Goal: Book appointment/travel/reservation

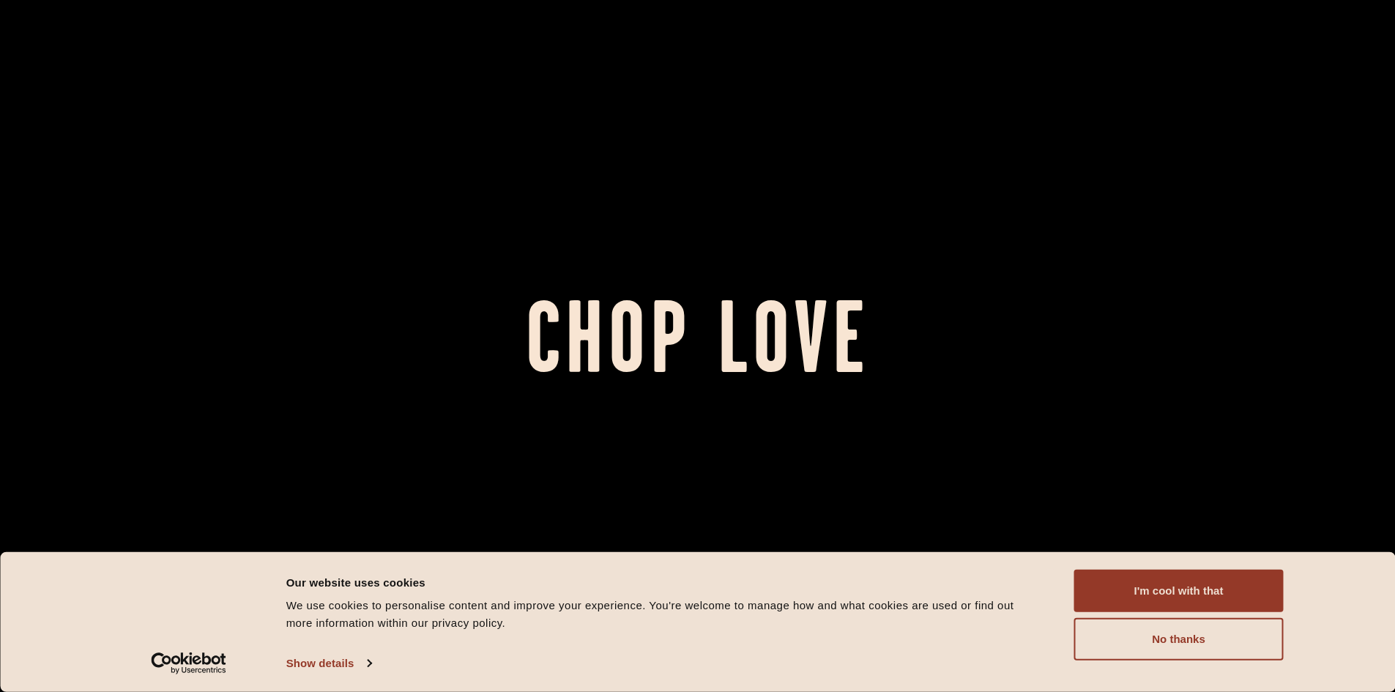
click at [1136, 599] on button "I'm cool with that" at bounding box center [1178, 591] width 209 height 42
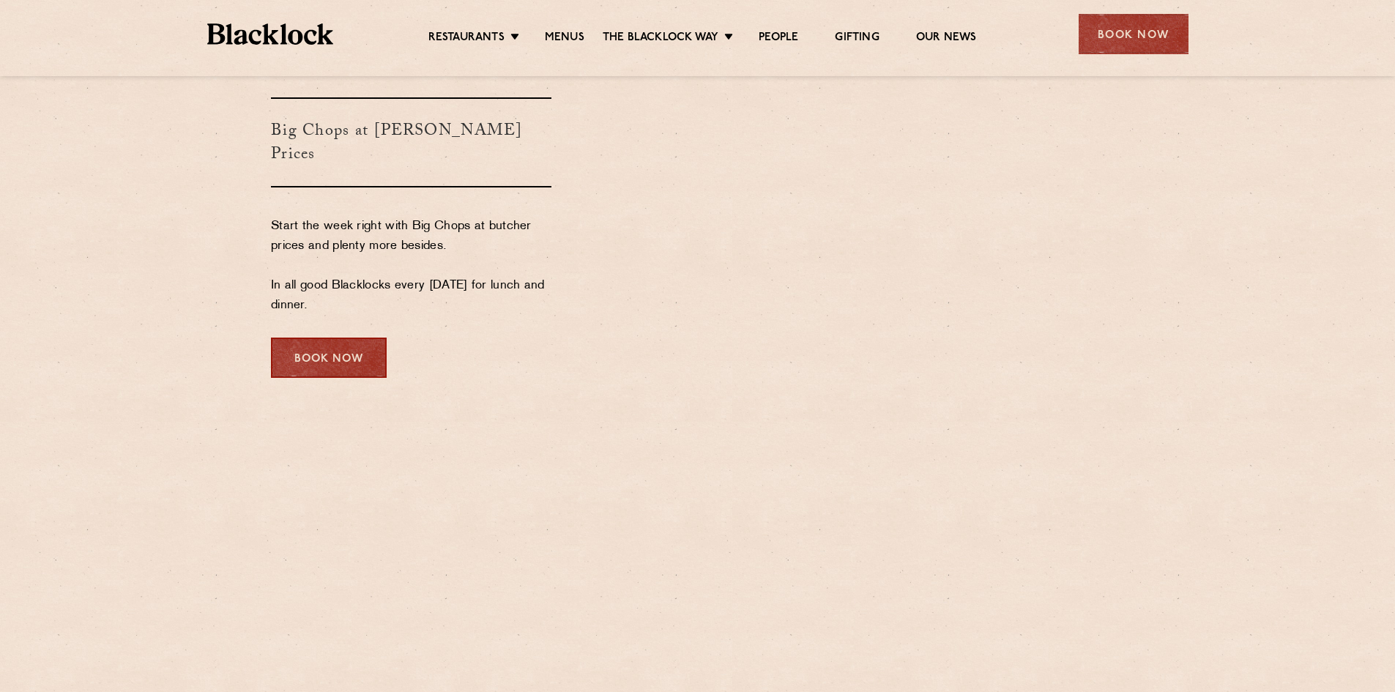
scroll to position [3260, 0]
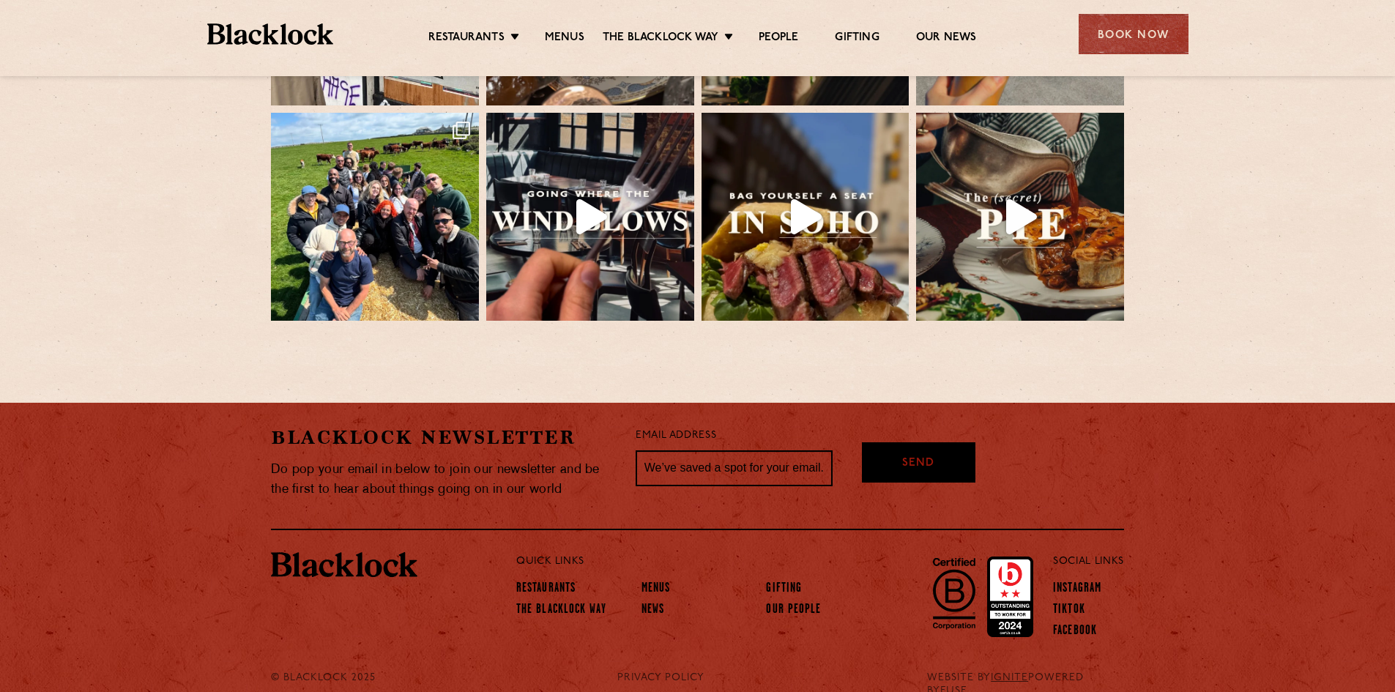
click at [1173, 29] on div "Book Now" at bounding box center [1133, 34] width 110 height 40
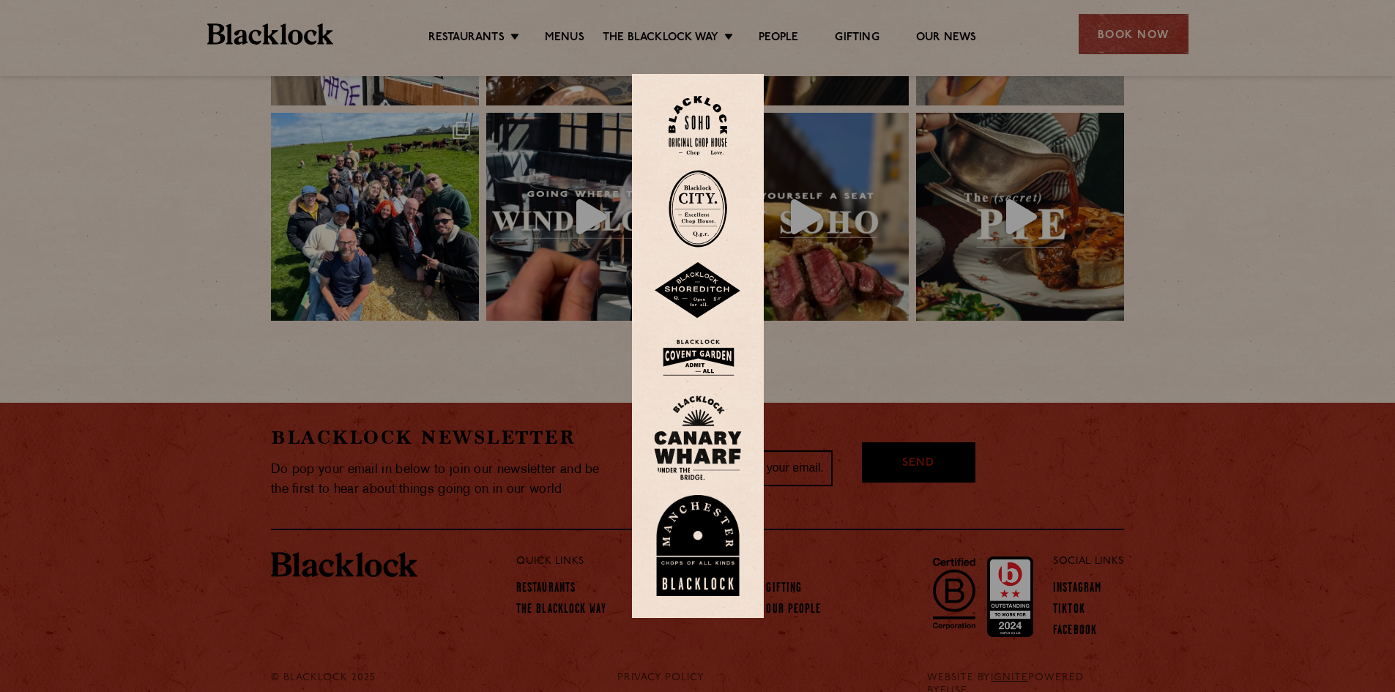
click at [683, 357] on img at bounding box center [698, 358] width 88 height 48
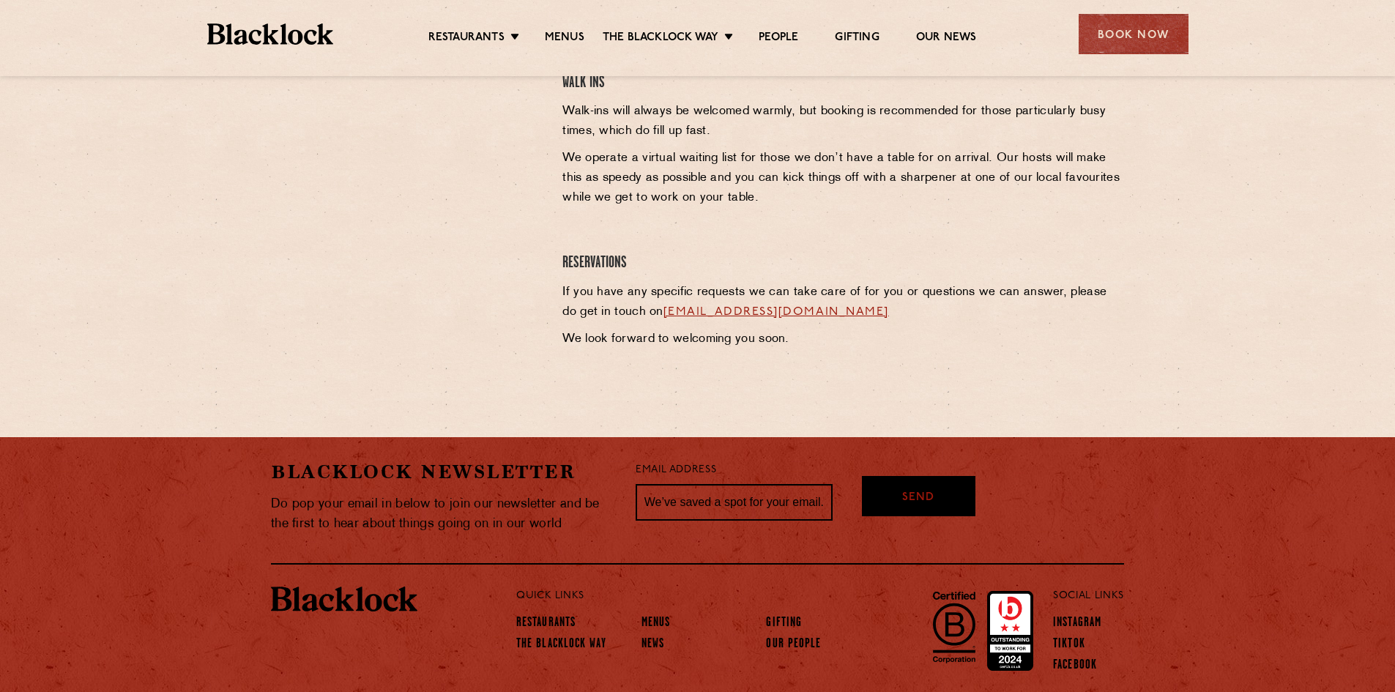
scroll to position [562, 0]
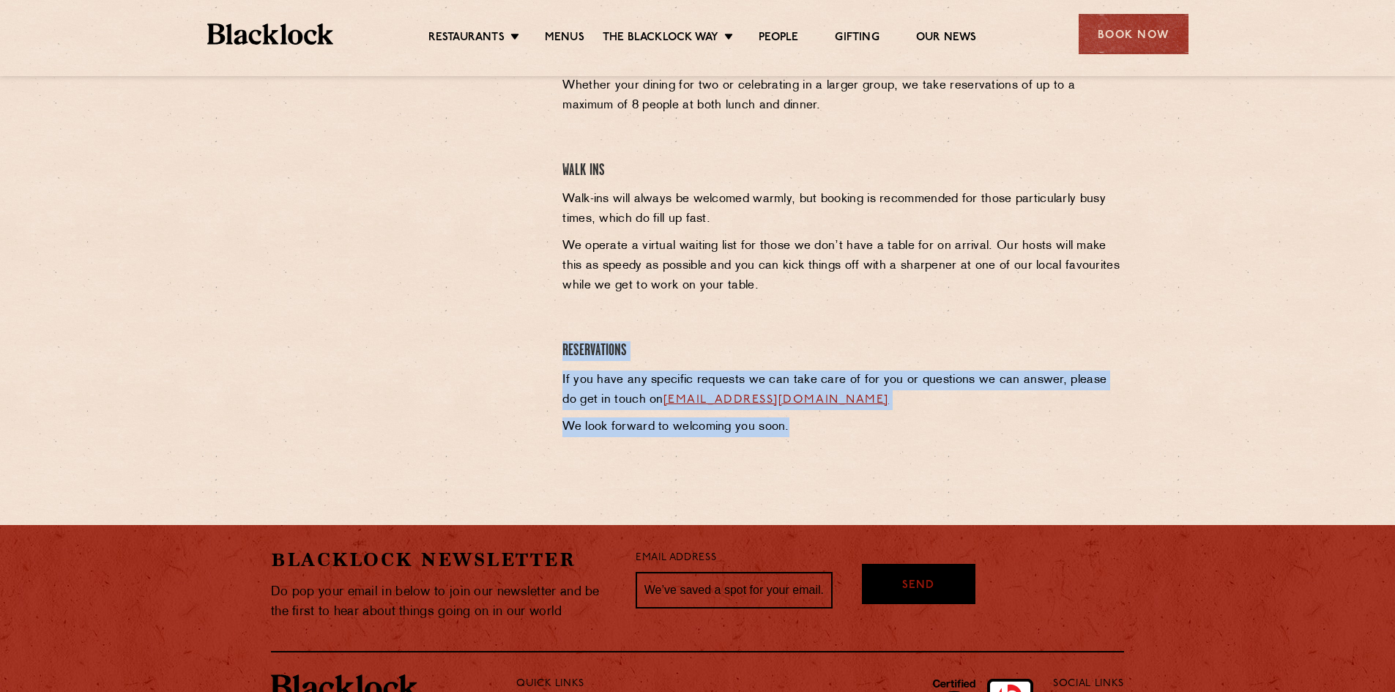
drag, startPoint x: 863, startPoint y: 354, endPoint x: 969, endPoint y: 470, distance: 157.6
click at [969, 470] on section "Covent Garden Reservations In keeping with traditional British Chop Houses, a m…" at bounding box center [697, 226] width 1395 height 523
click at [978, 455] on section "Covent Garden Reservations In keeping with traditional British Chop Houses, a m…" at bounding box center [697, 226] width 1395 height 523
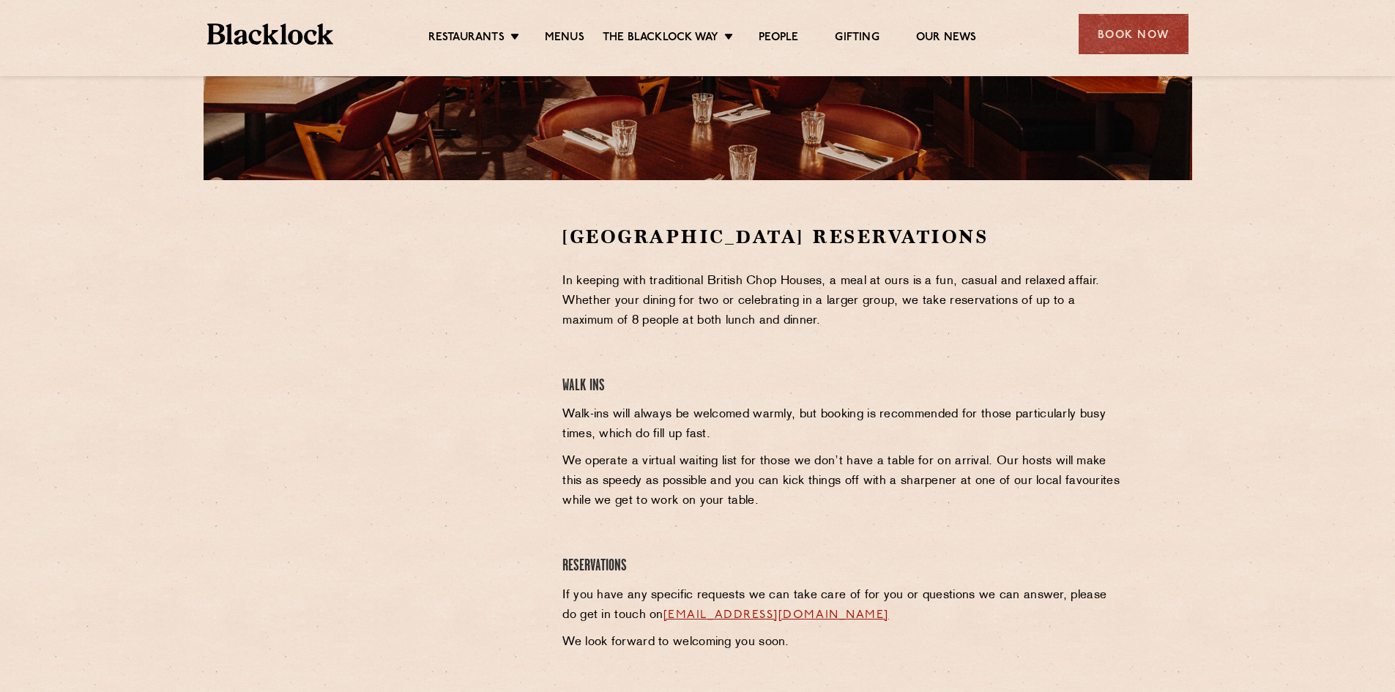
scroll to position [269, 0]
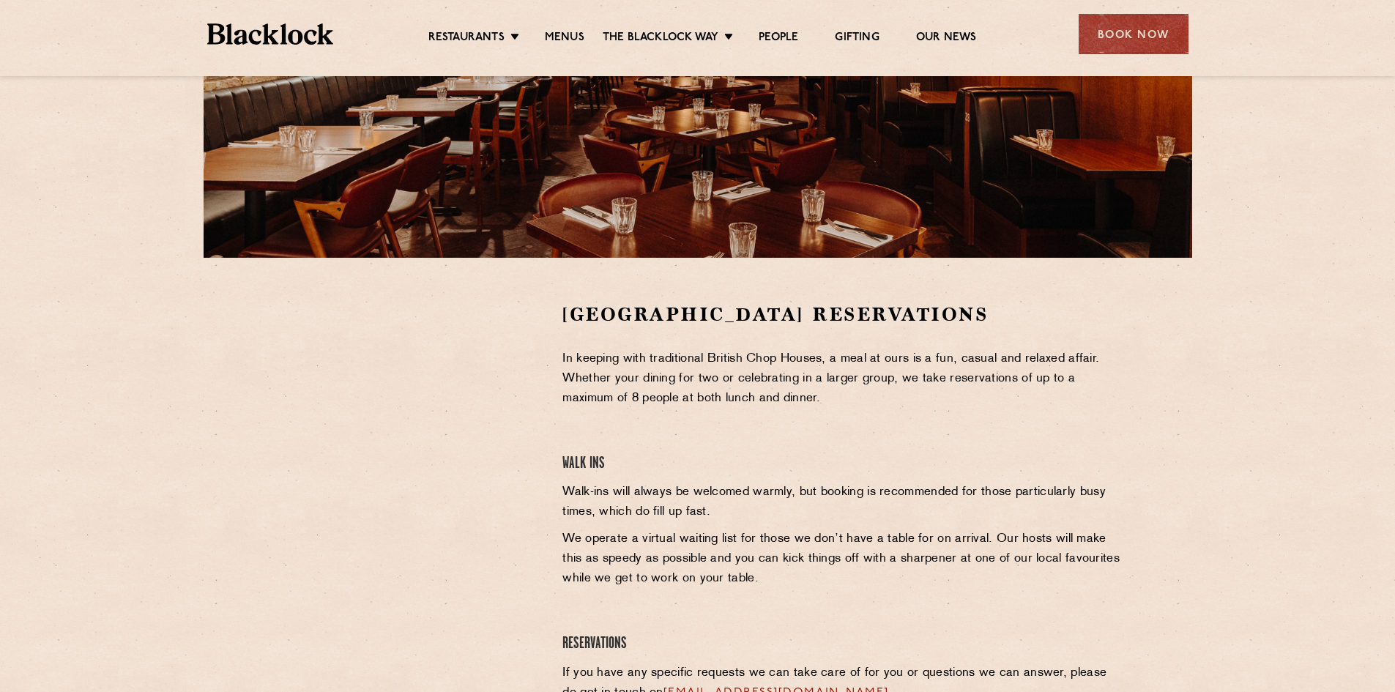
click at [619, 316] on h2 "Covent Garden Reservations" at bounding box center [843, 315] width 562 height 26
click at [538, 397] on div at bounding box center [405, 412] width 269 height 220
click at [614, 447] on div "Covent Garden Reservations In keeping with traditional British Chop Houses, a m…" at bounding box center [843, 520] width 584 height 436
click at [564, 431] on div "Covent Garden Reservations In keeping with traditional British Chop Houses, a m…" at bounding box center [843, 520] width 584 height 436
click at [784, 527] on div "Covent Garden Reservations In keeping with traditional British Chop Houses, a m…" at bounding box center [843, 520] width 584 height 436
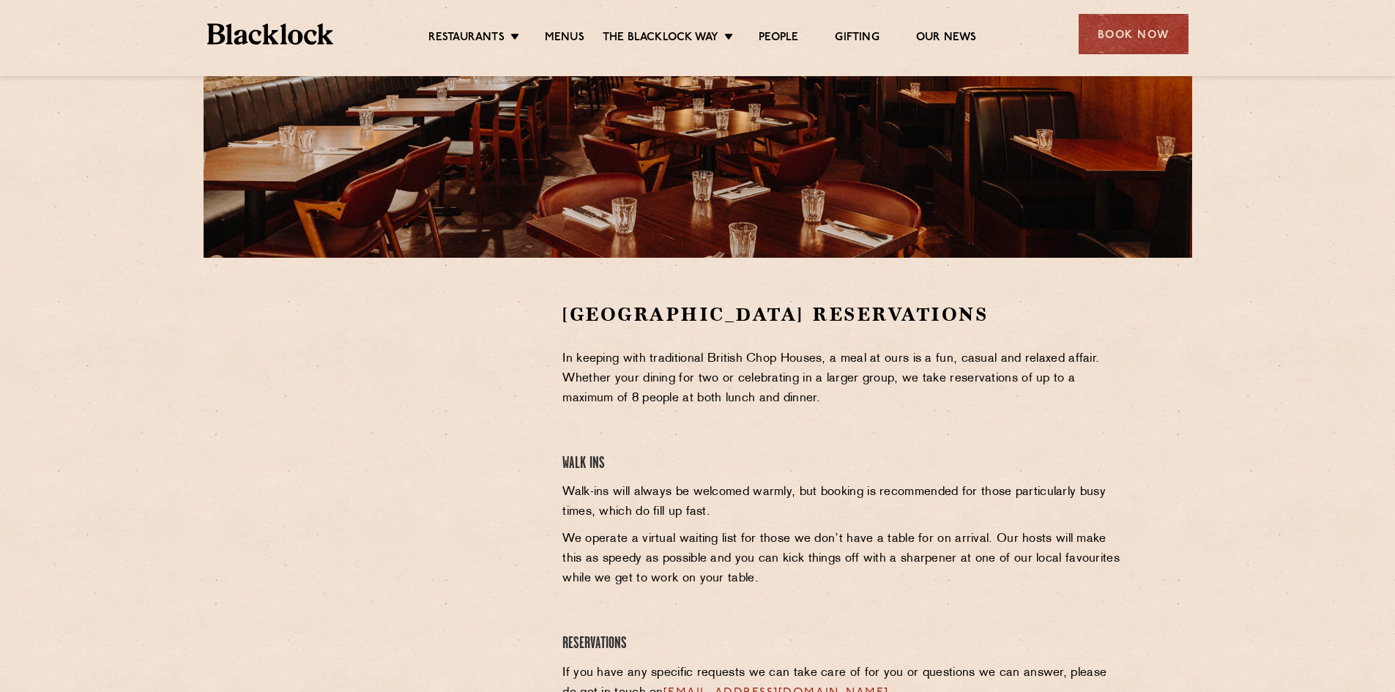
click at [643, 499] on p "Walk-ins will always be welcomed warmly, but booking is recommended for those p…" at bounding box center [843, 502] width 562 height 40
click at [909, 496] on p "Walk-ins will always be welcomed warmly, but booking is recommended for those p…" at bounding box center [843, 502] width 562 height 40
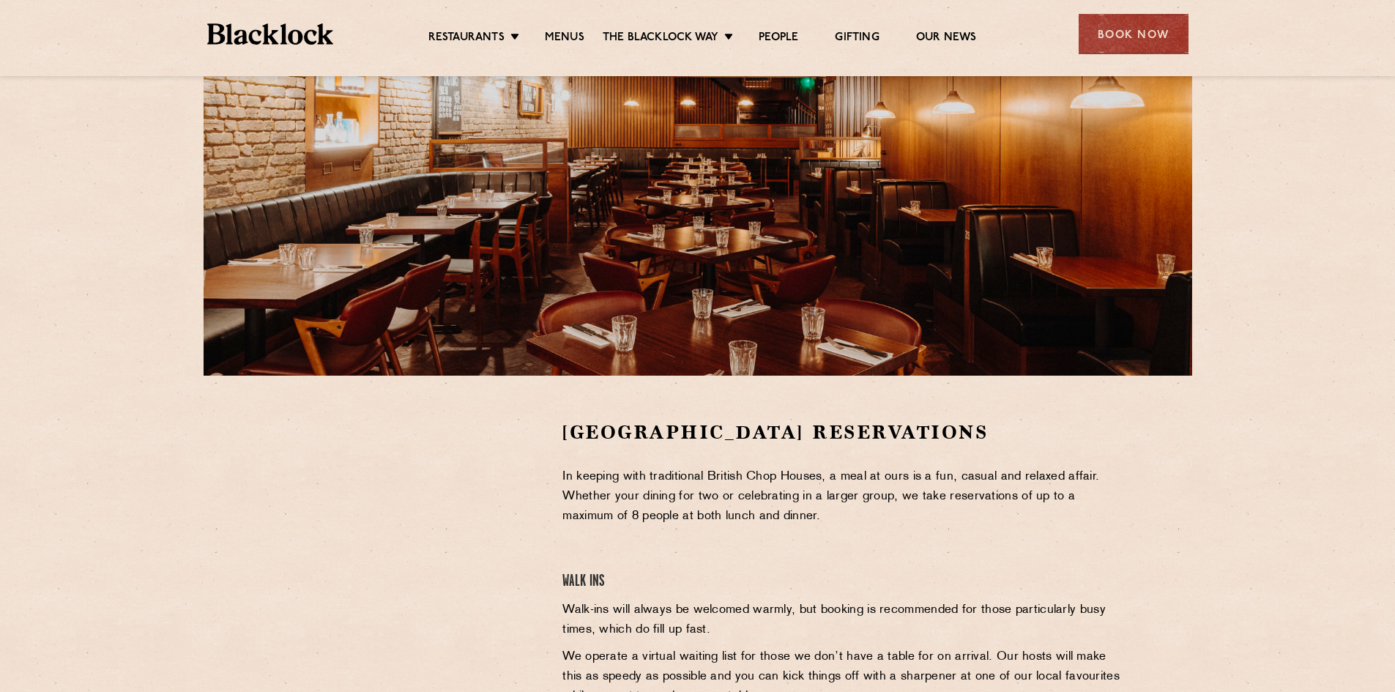
scroll to position [0, 0]
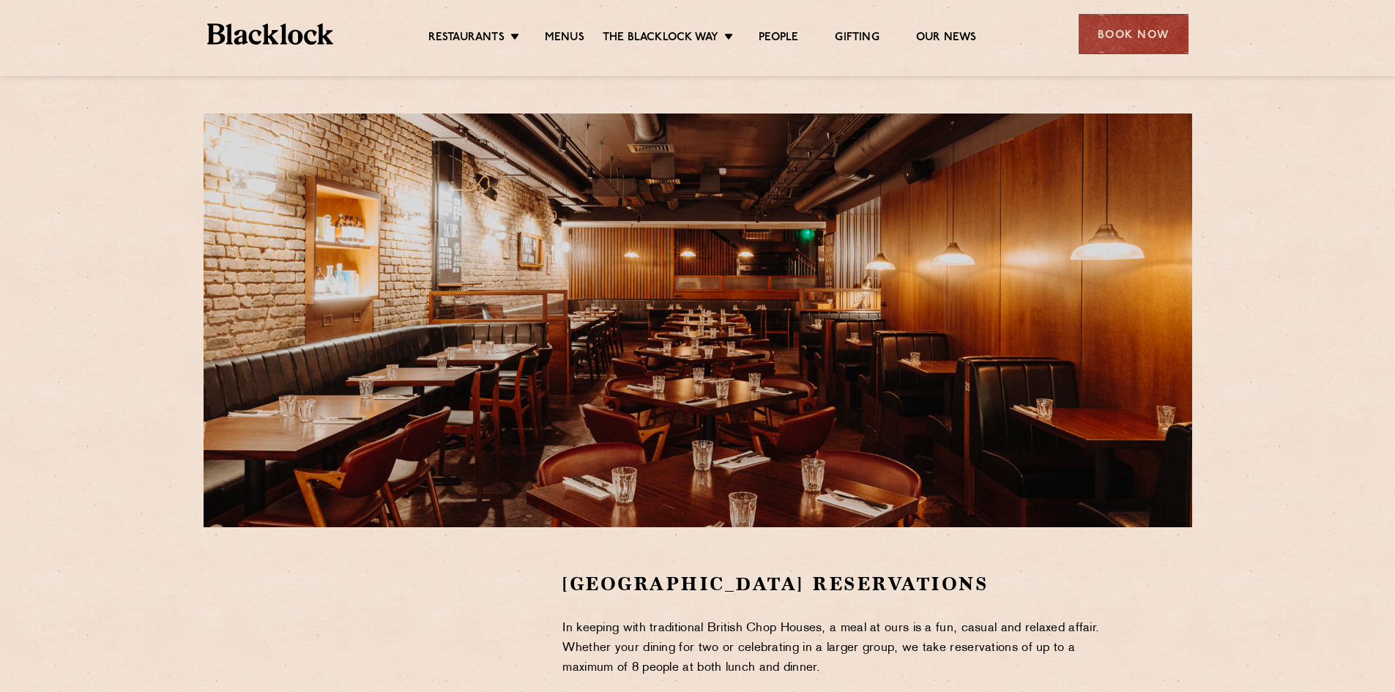
click at [570, 26] on ul "Restaurants Soho City Shoreditch Covent Garden Canary Wharf Manchester Birmingh…" at bounding box center [701, 34] width 737 height 22
click at [579, 37] on link "Menus" at bounding box center [565, 38] width 40 height 15
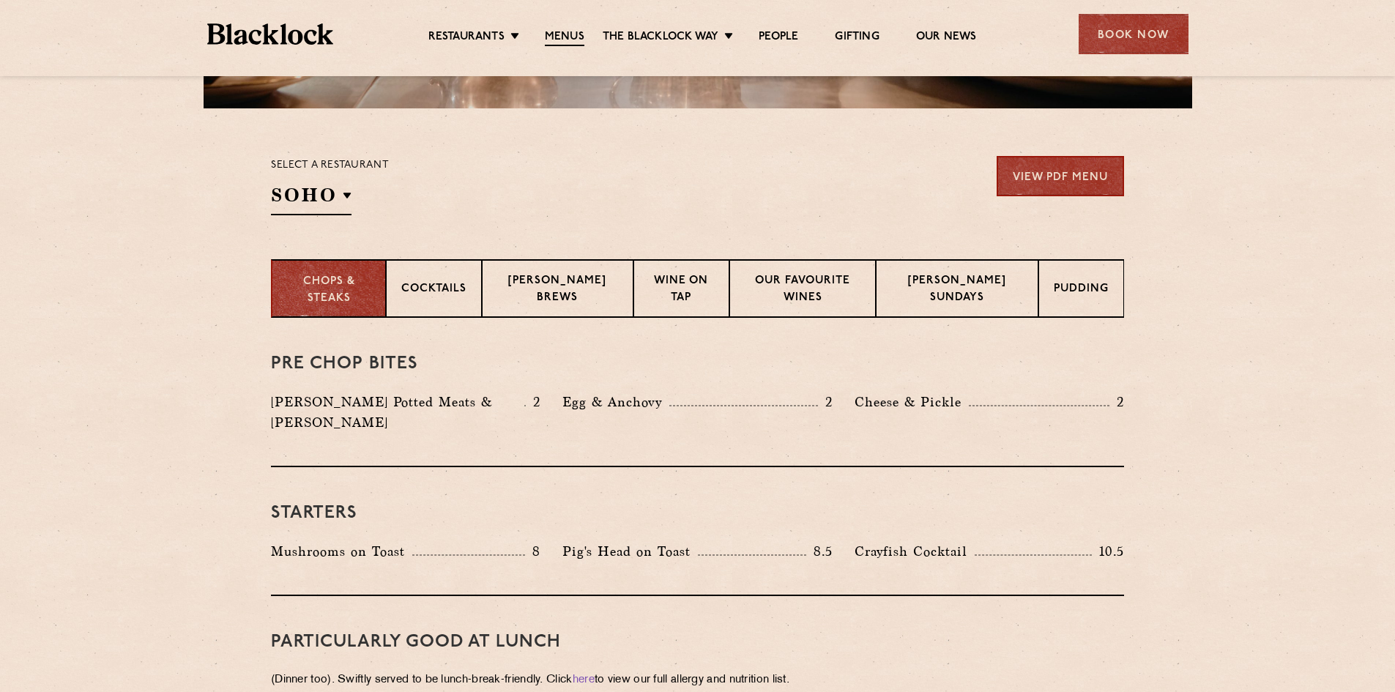
scroll to position [439, 0]
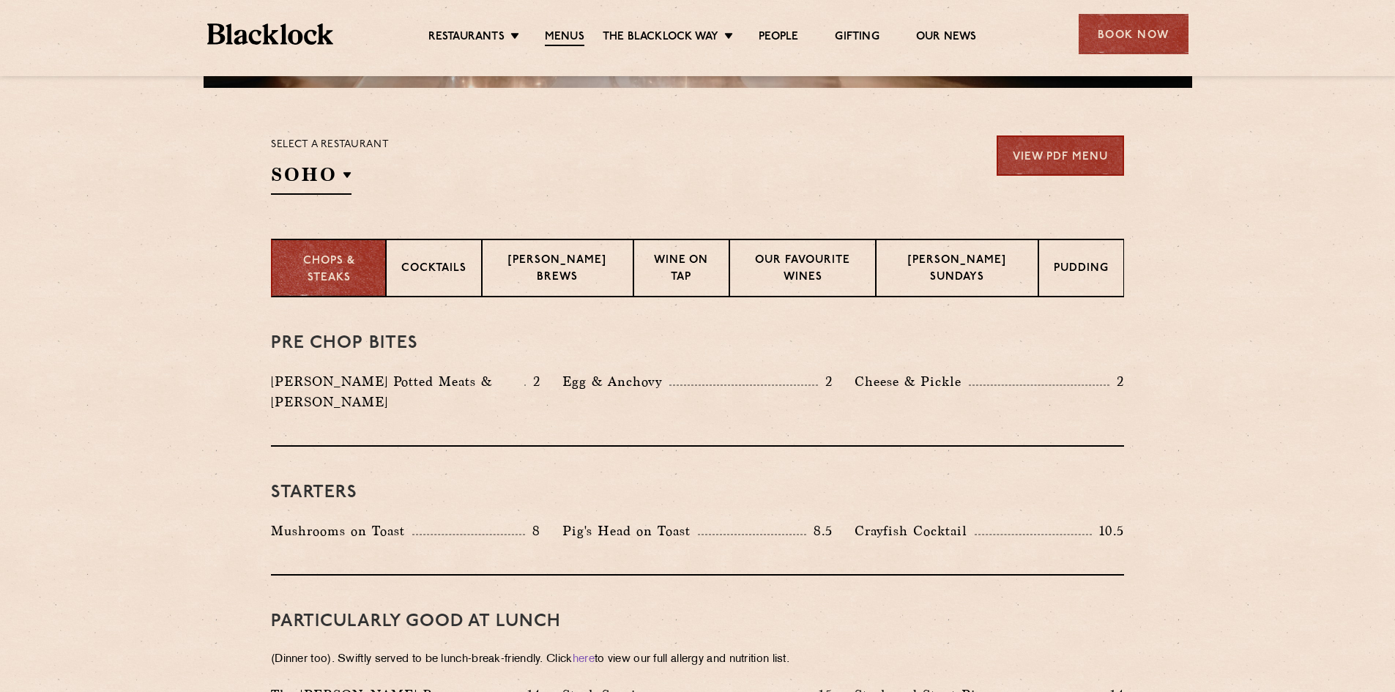
click at [333, 183] on h2 "SOHO" at bounding box center [311, 178] width 81 height 33
click at [0, 0] on p "[GEOGRAPHIC_DATA]" at bounding box center [0, 0] width 0 height 0
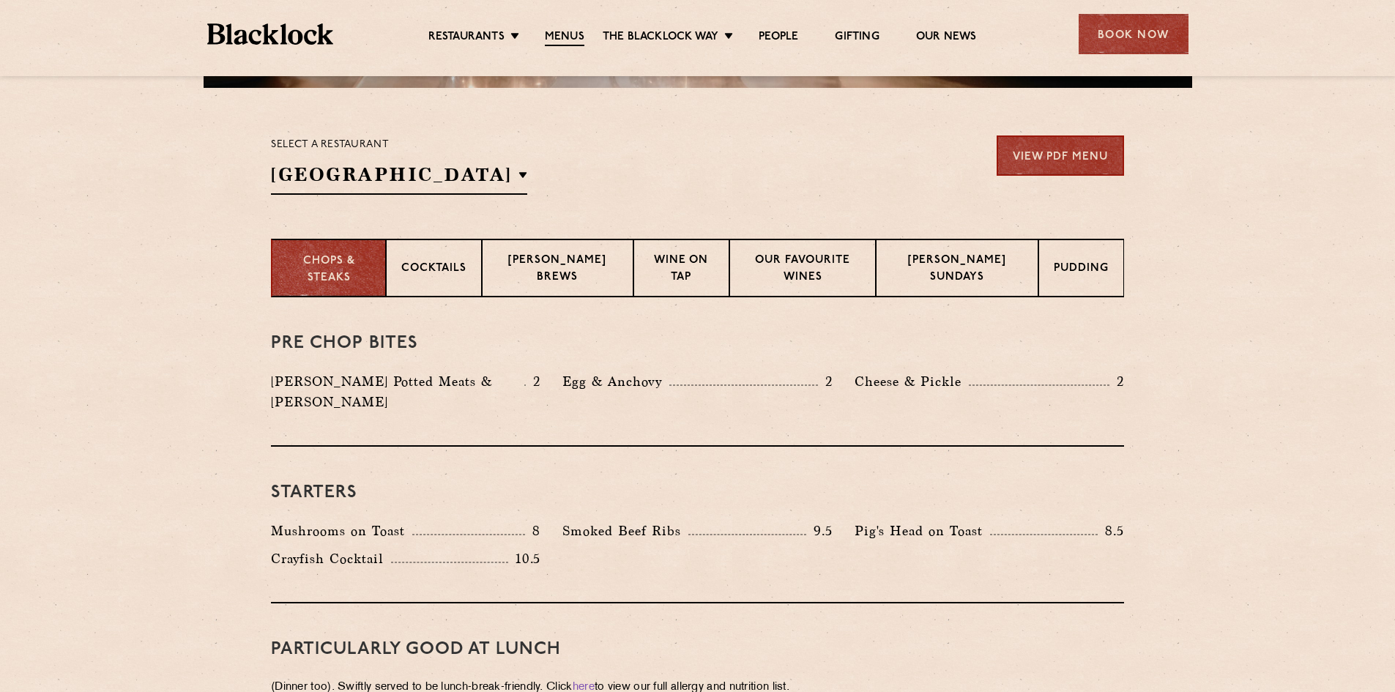
scroll to position [513, 0]
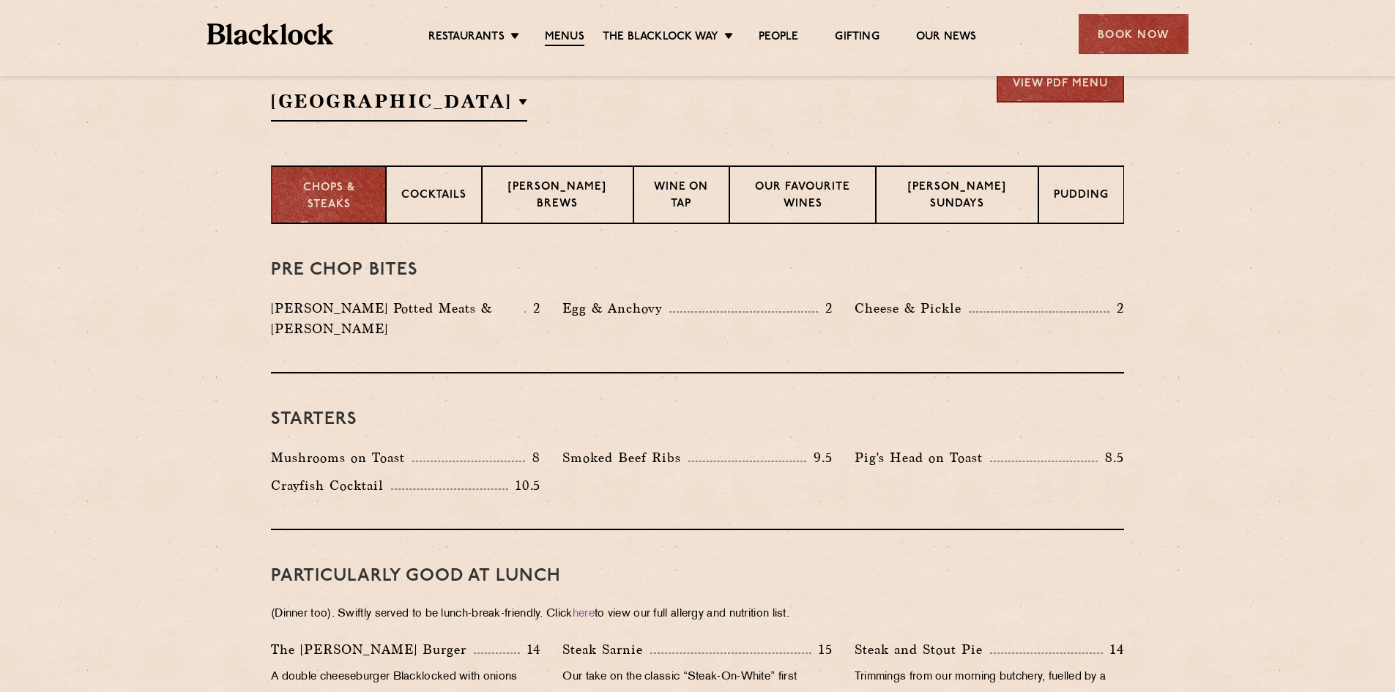
click at [1048, 385] on div "Starters Mushrooms on Toast 8 Smoked Beef Ribs 9.5 Pig's Head on Toast 8.5" at bounding box center [697, 451] width 853 height 157
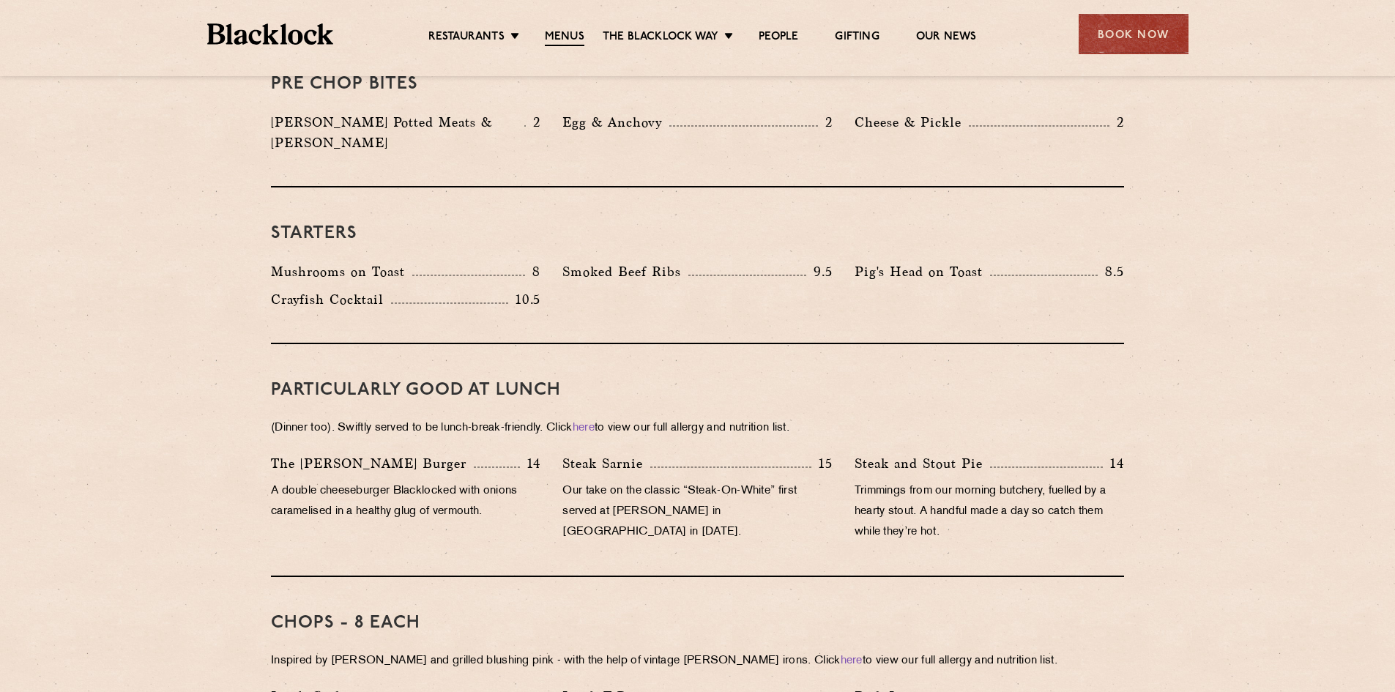
scroll to position [732, 0]
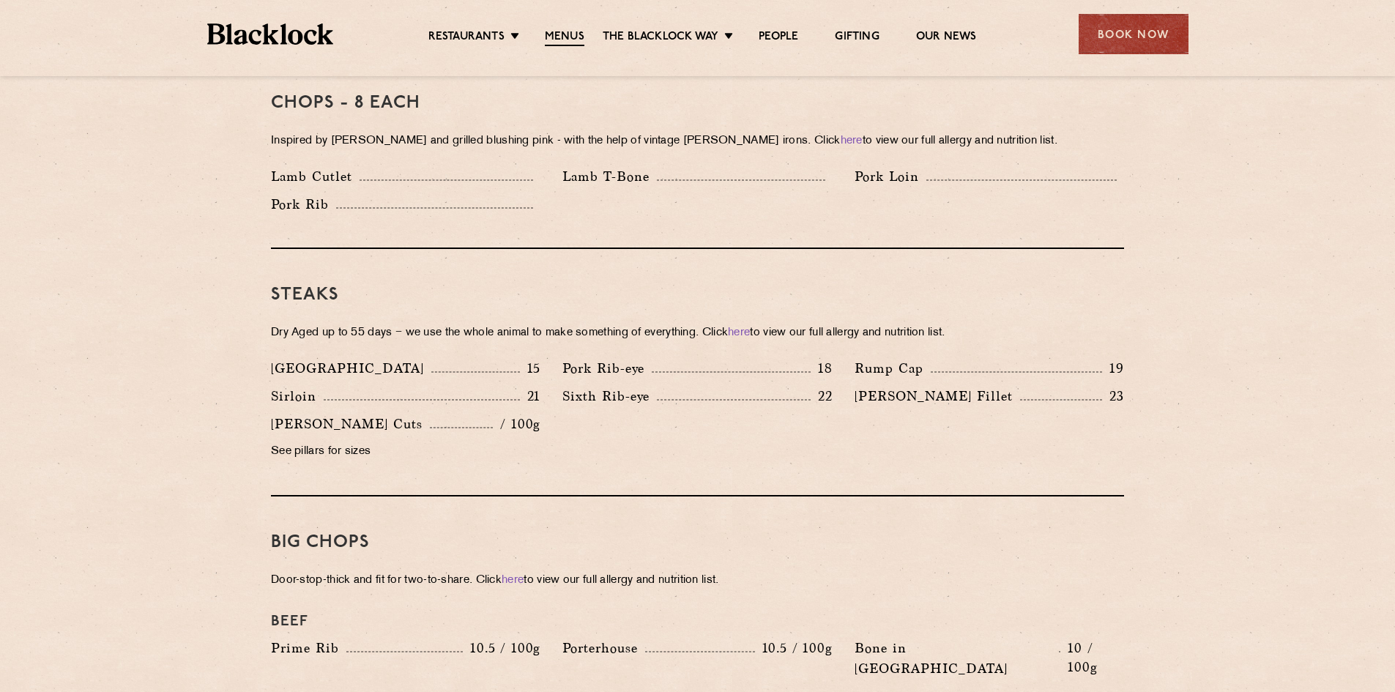
scroll to position [1025, 0]
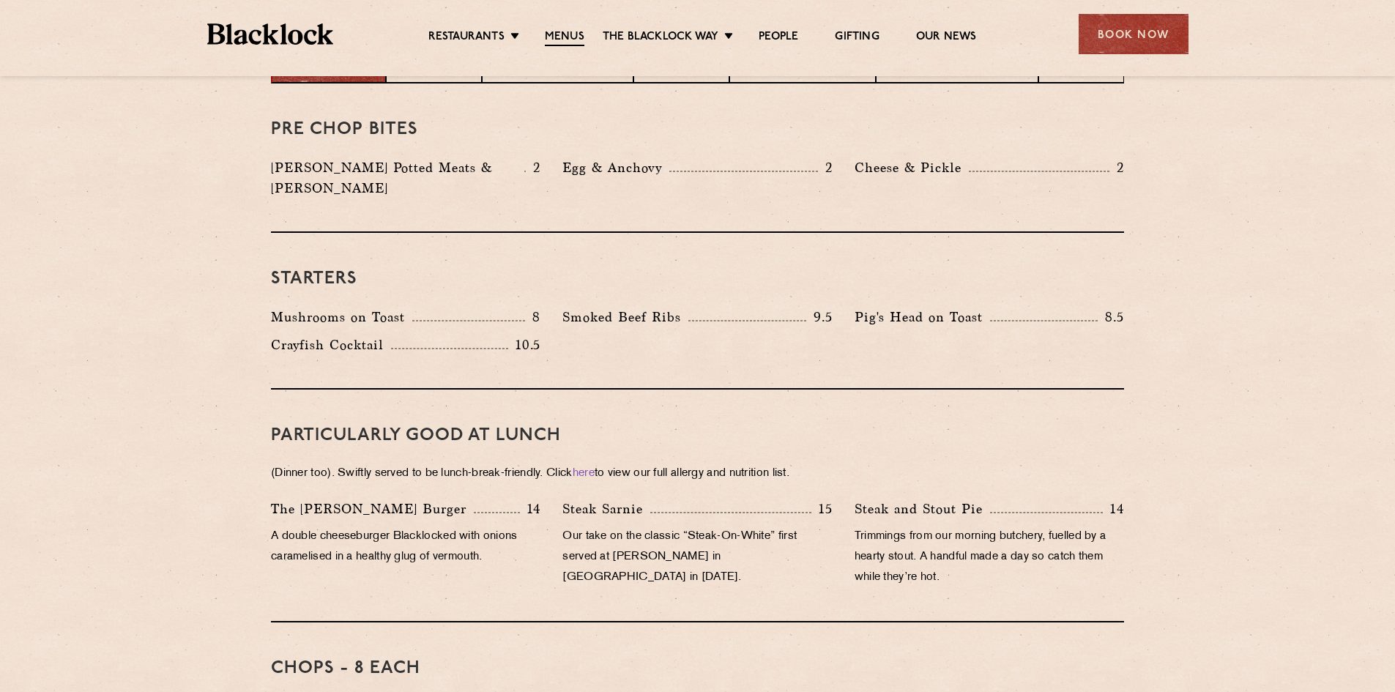
scroll to position [659, 0]
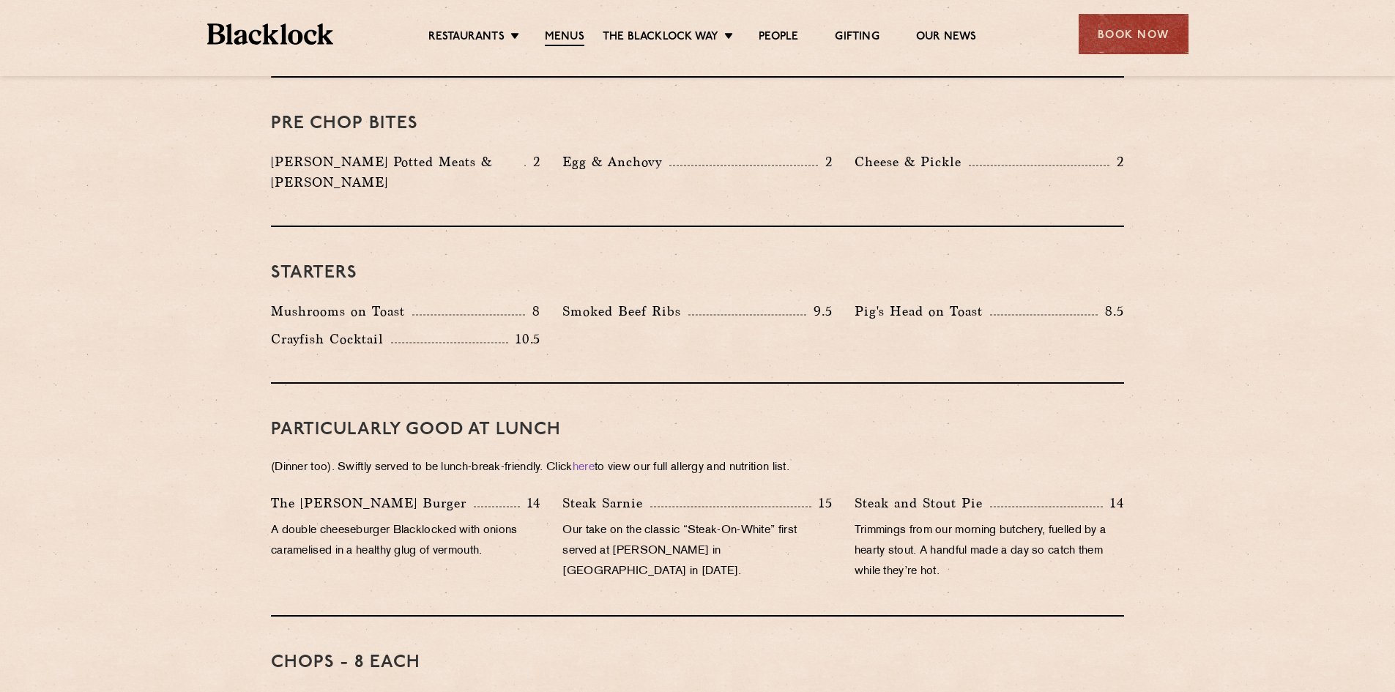
drag, startPoint x: 808, startPoint y: 414, endPoint x: 830, endPoint y: 492, distance: 81.4
click at [830, 492] on div "PARTICULARLY GOOD AT LUNCH (Dinner too). Swiftly served to be lunch-break-frien…" at bounding box center [697, 500] width 853 height 233
click at [465, 521] on p "A double cheeseburger Blacklocked with onions caramelised in a healthy glug of …" at bounding box center [405, 541] width 269 height 41
click at [464, 499] on div "The Blacklock Burger 14 A double cheeseburger Blacklocked with onions caramelis…" at bounding box center [405, 541] width 291 height 97
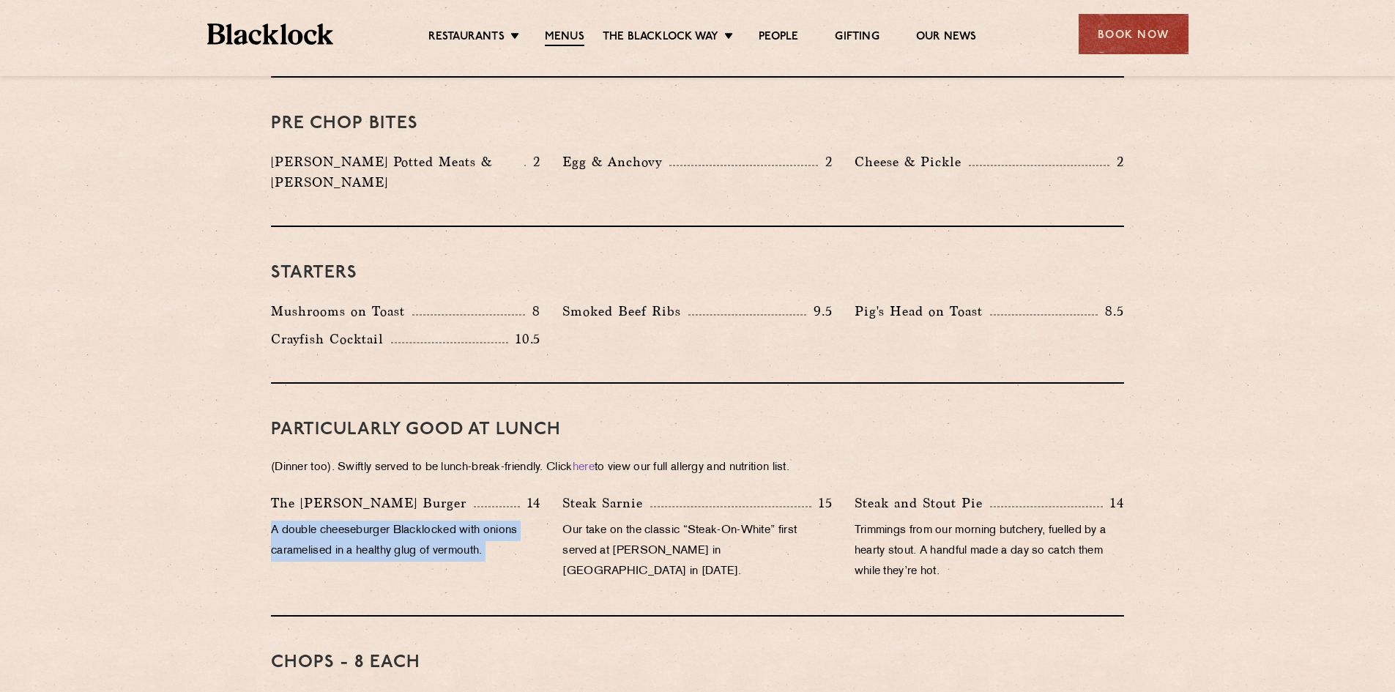
click at [388, 527] on p "A double cheeseburger Blacklocked with onions caramelised in a healthy glug of …" at bounding box center [405, 541] width 269 height 41
click at [622, 523] on p "Our take on the classic “Steak-On-White” first served at Louis’ Lunch in New Ha…" at bounding box center [696, 552] width 269 height 62
